Goal: Information Seeking & Learning: Learn about a topic

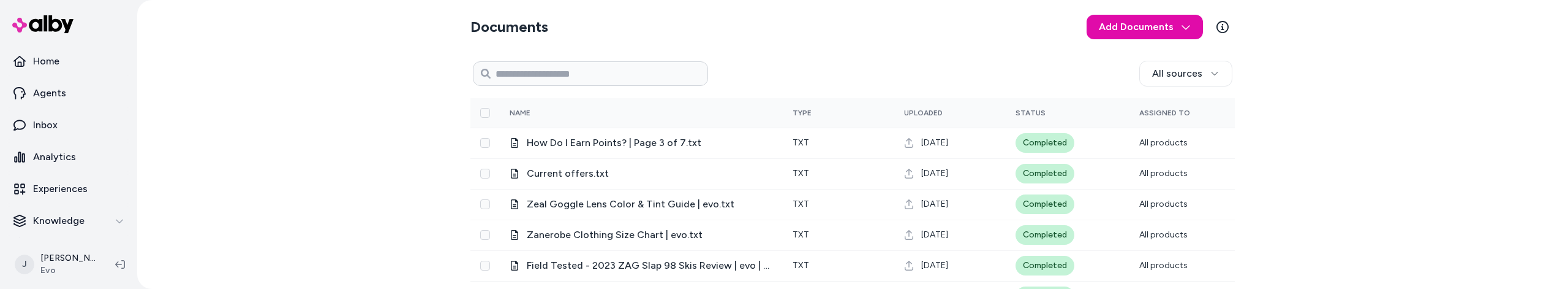
click at [317, 187] on div "Documents Add Documents All sources 0 Selected Edit Name Type Uploaded Status A…" at bounding box center [852, 144] width 1430 height 289
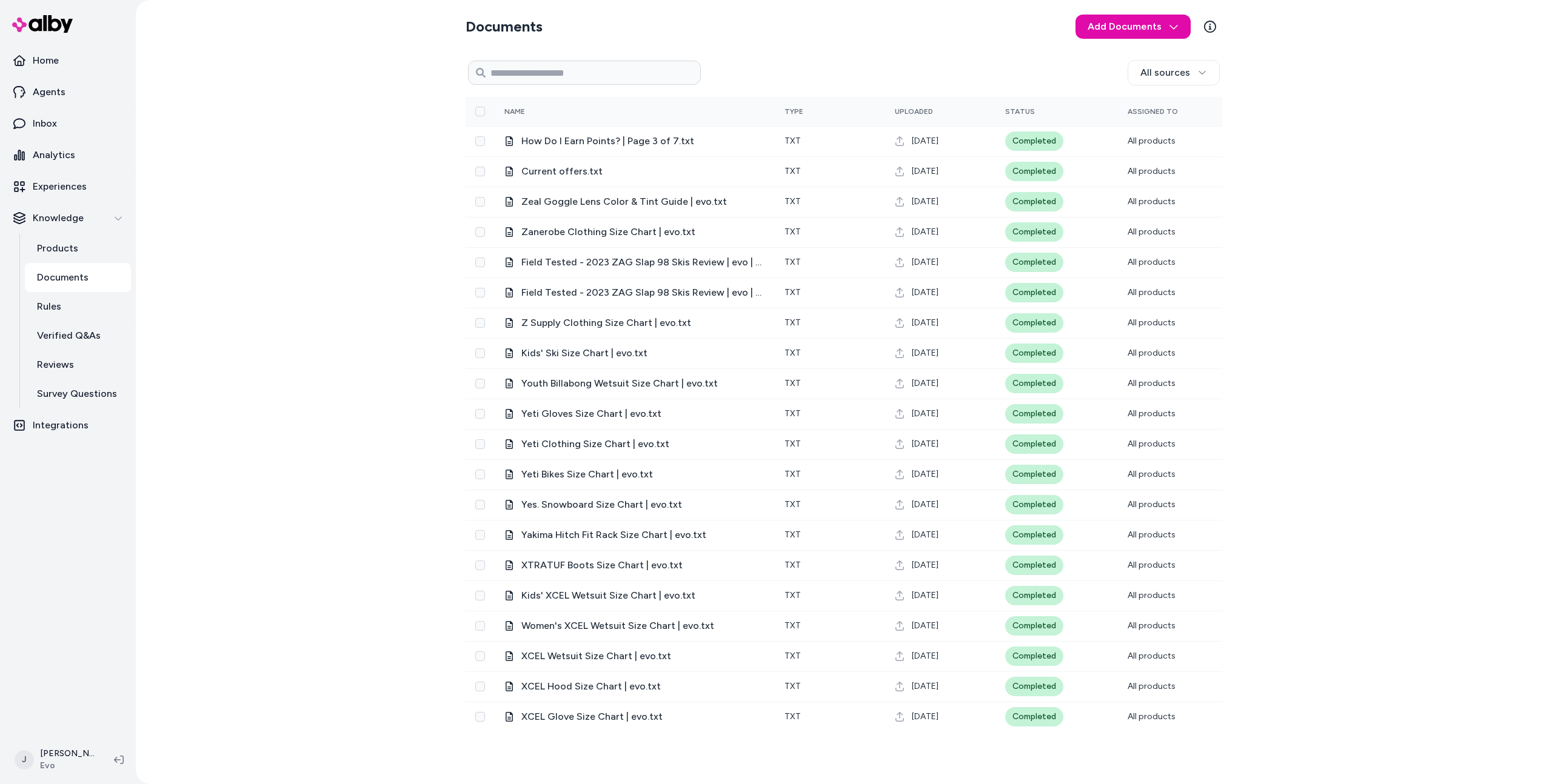
click at [1468, 261] on div "Documents Add Documents All sources 0 Selected Edit Name Type Uploaded Status A…" at bounding box center [843, 392] width 1416 height 784
drag, startPoint x: 368, startPoint y: 428, endPoint x: 322, endPoint y: 449, distance: 50.6
click at [368, 285] on div "Documents Add Documents All sources 0 Selected Edit Name Type Uploaded Status A…" at bounding box center [843, 392] width 1416 height 784
click at [303, 285] on div "Documents Add Documents All sources 0 Selected Edit Name Type Uploaded Status A…" at bounding box center [843, 392] width 1416 height 784
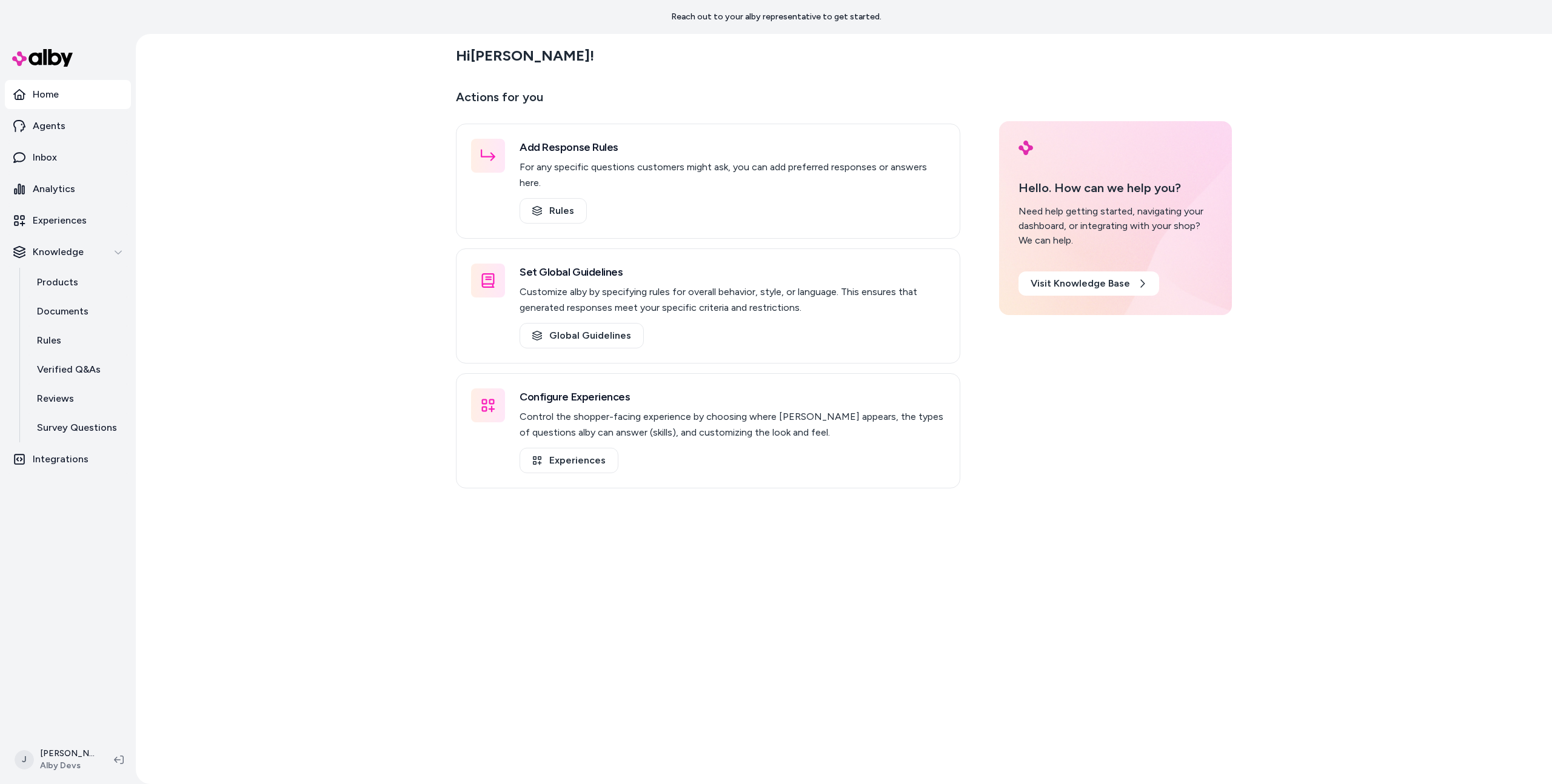
click at [318, 343] on div "Hi [PERSON_NAME] ! Actions for you Add Response Rules For any specific question…" at bounding box center [843, 409] width 1416 height 750
click at [110, 168] on link "Inbox" at bounding box center [68, 157] width 126 height 29
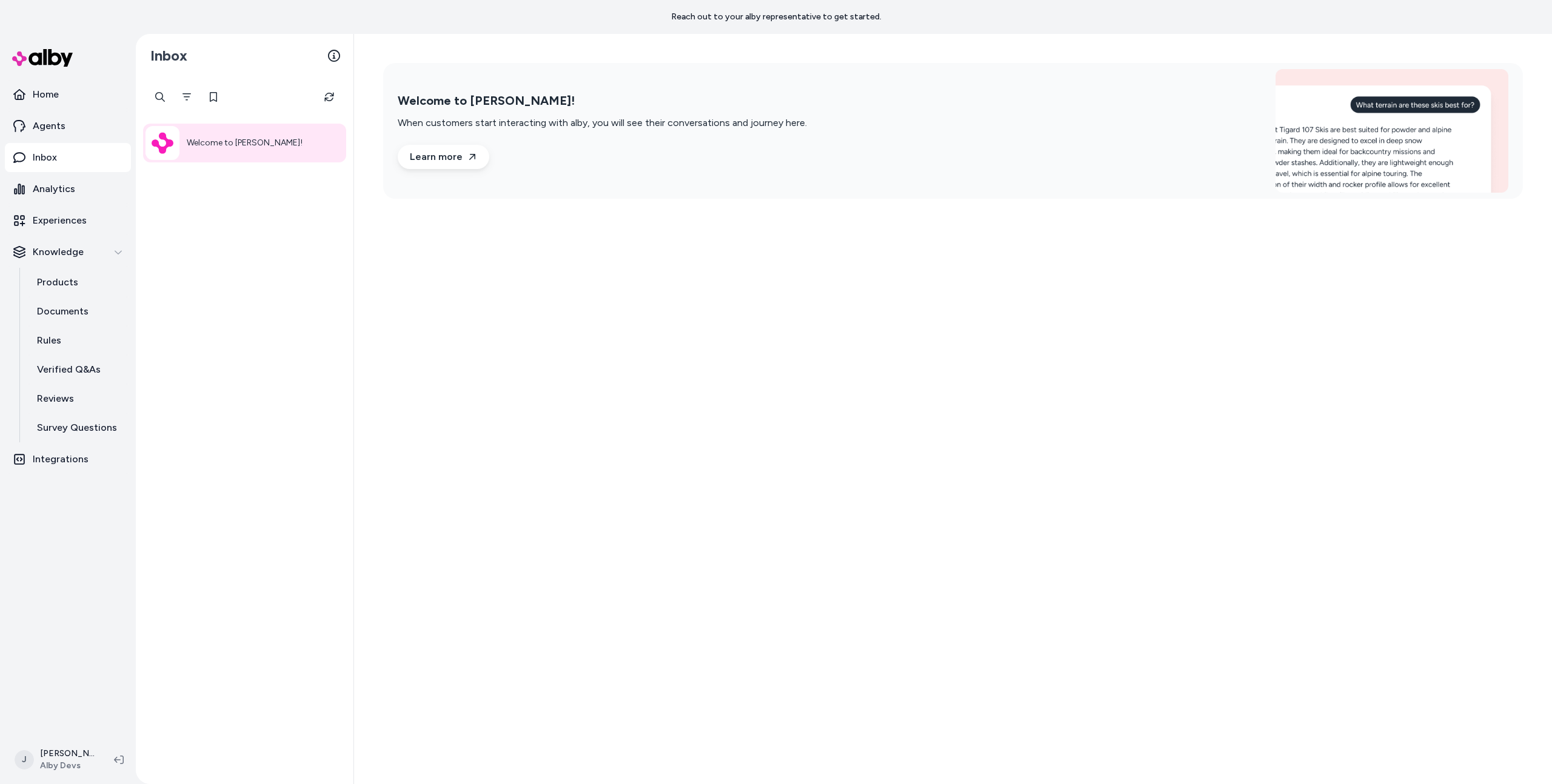
click at [553, 394] on div "Welcome to alby! When customers start interacting with alby, you will see their…" at bounding box center [953, 409] width 1198 height 750
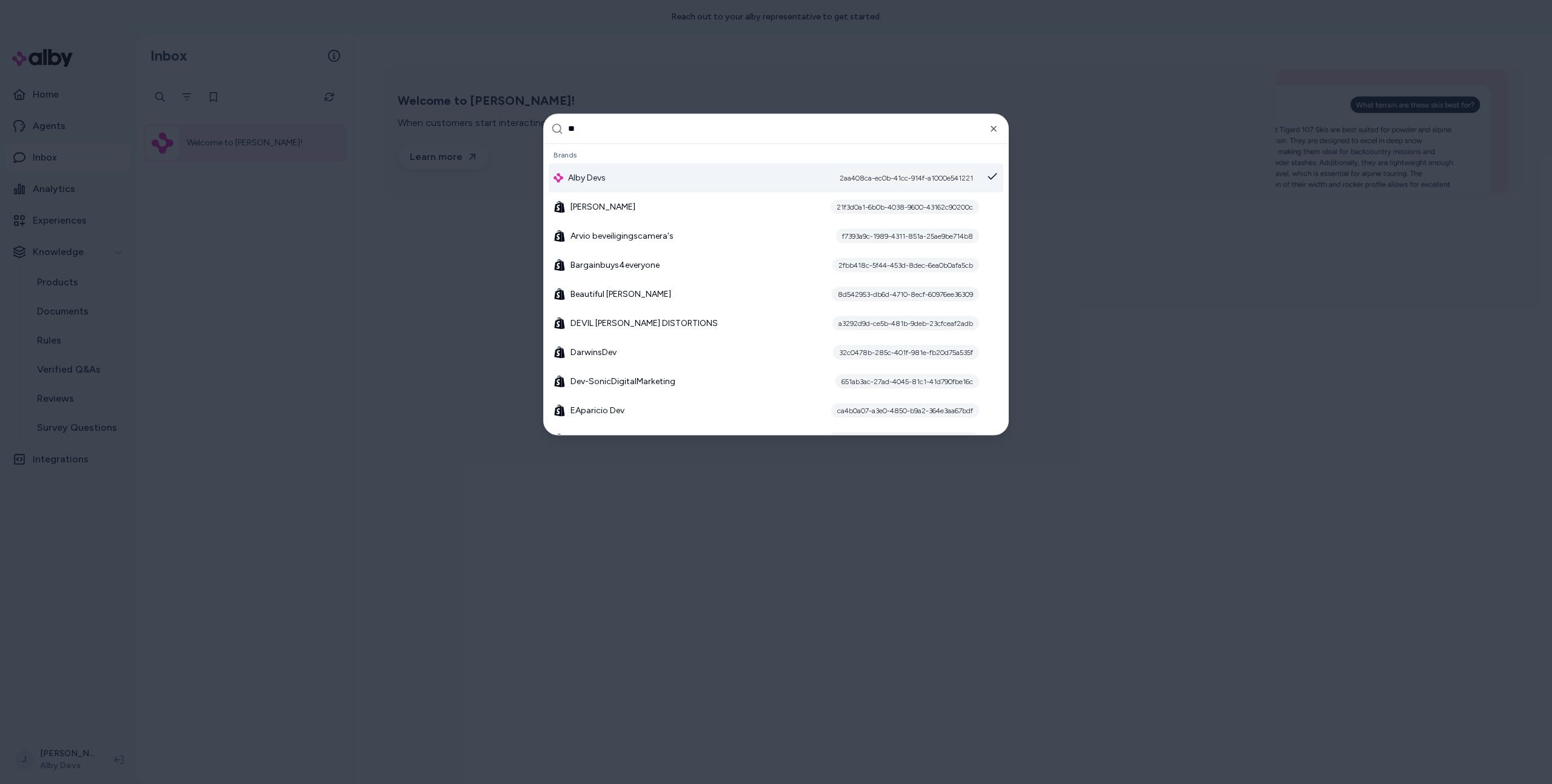
type input "***"
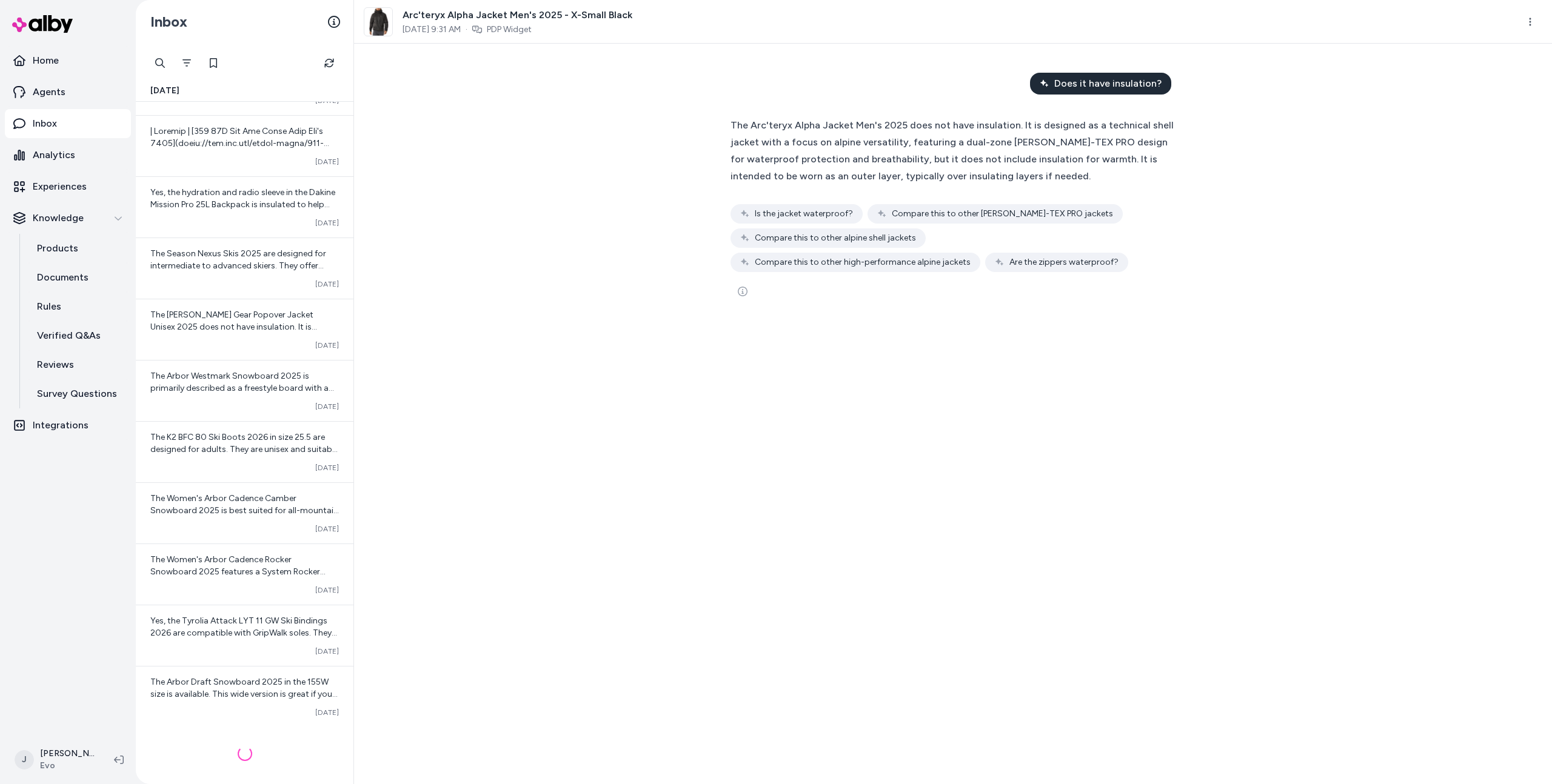
scroll to position [4886, 0]
click at [178, 61] on button "Filter" at bounding box center [187, 63] width 24 height 24
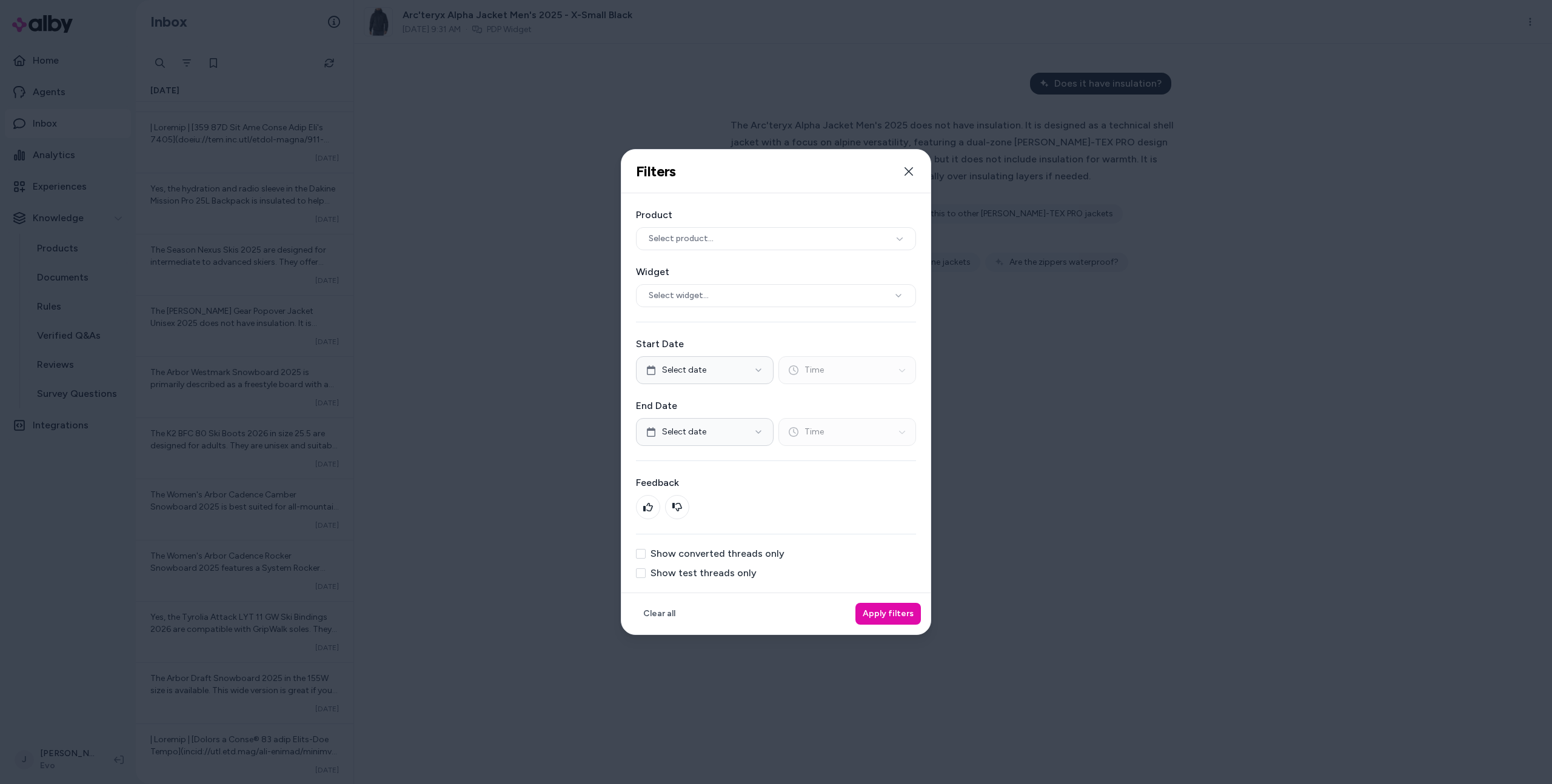
click at [701, 553] on label "Show converted threads only" at bounding box center [717, 553] width 134 height 9
click at [646, 553] on button "Show converted threads only" at bounding box center [641, 553] width 9 height 9
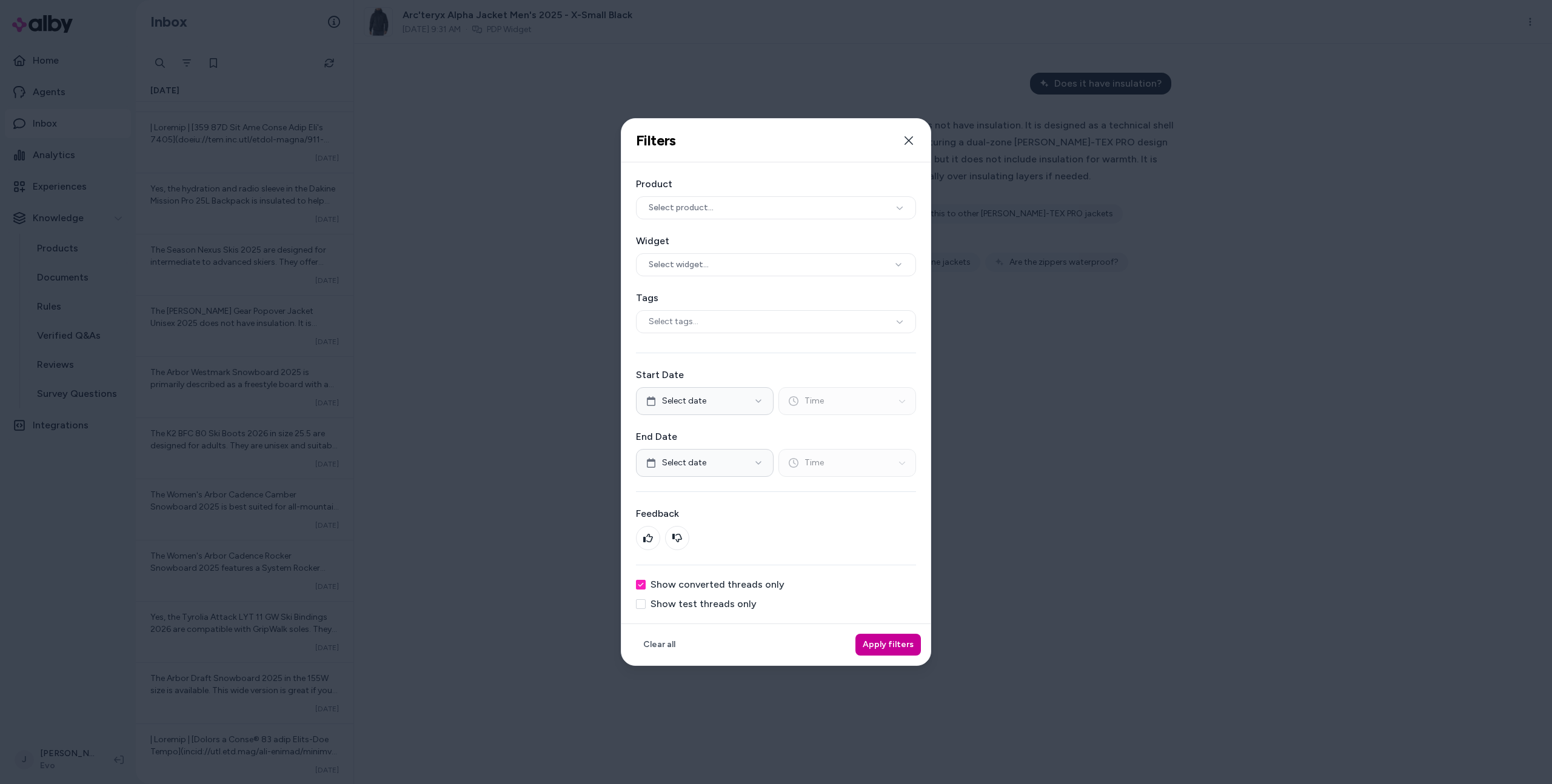
click at [876, 642] on button "Apply filters" at bounding box center [887, 645] width 65 height 22
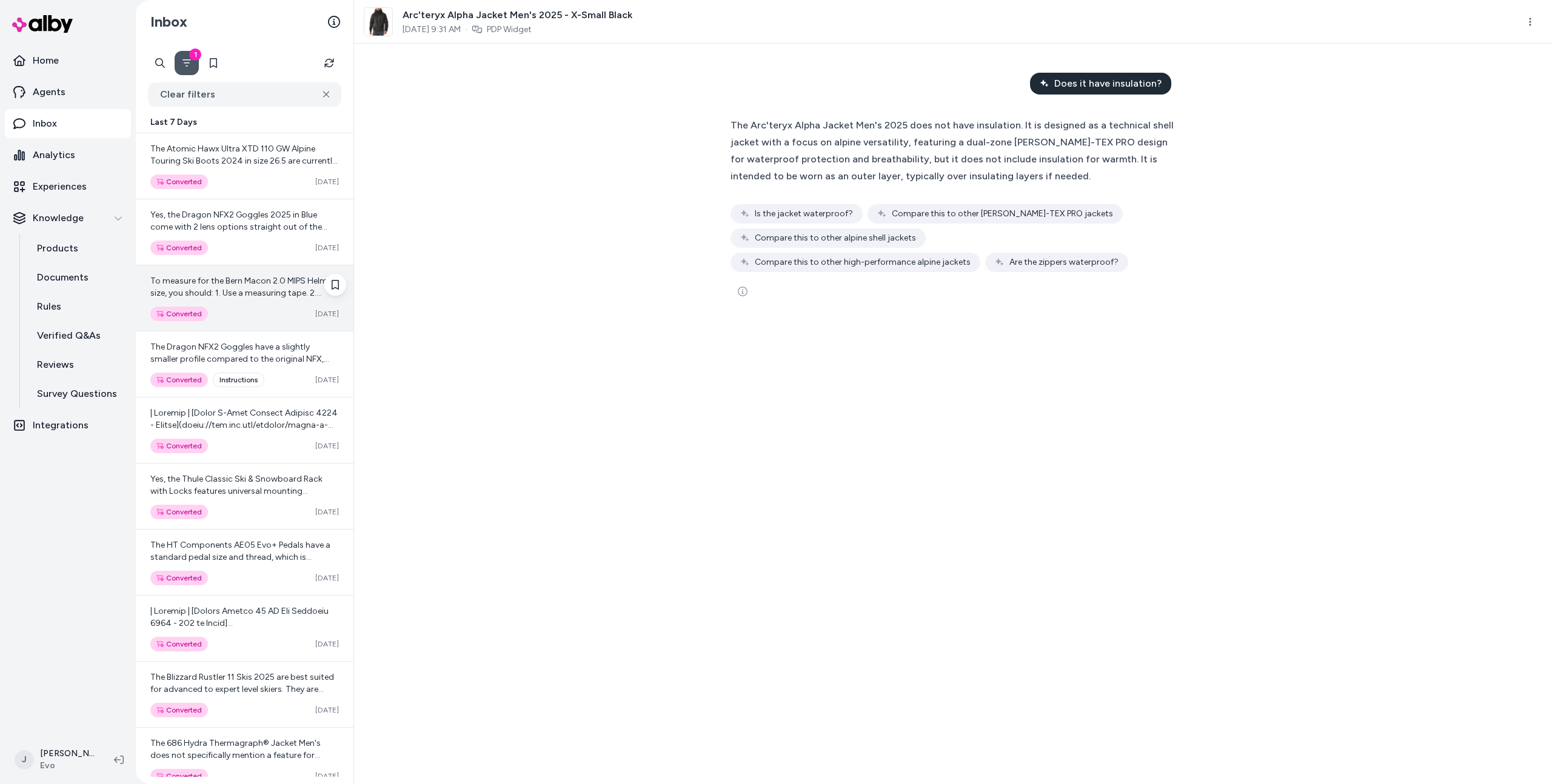
click at [160, 307] on div "Converted" at bounding box center [179, 314] width 57 height 14
click at [183, 297] on span "To measure for the Bern Macon 2.0 MIPS Helmet size, you should: 1. Use a measur…" at bounding box center [244, 341] width 188 height 131
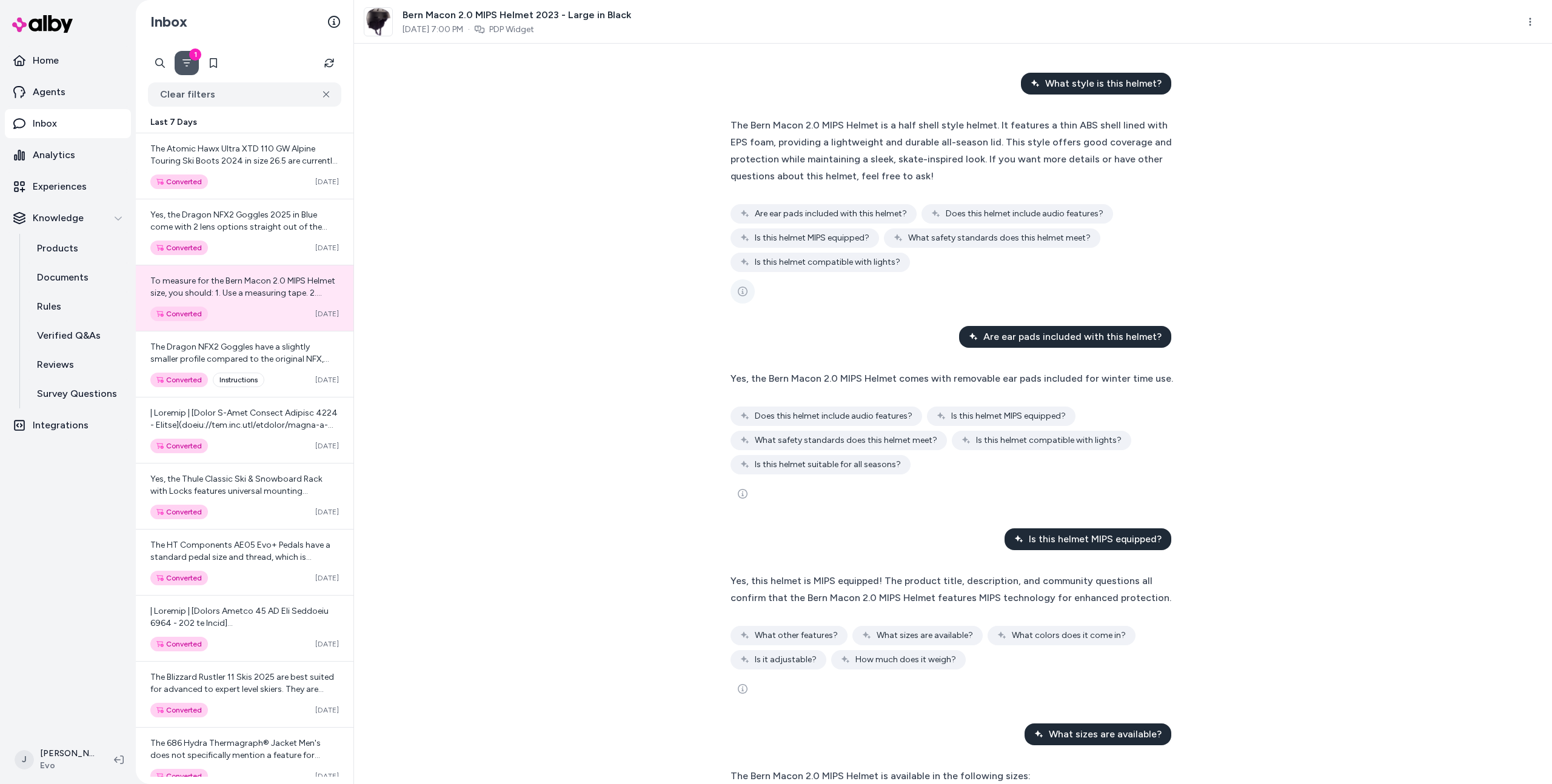
click at [732, 288] on button "See more" at bounding box center [743, 291] width 24 height 24
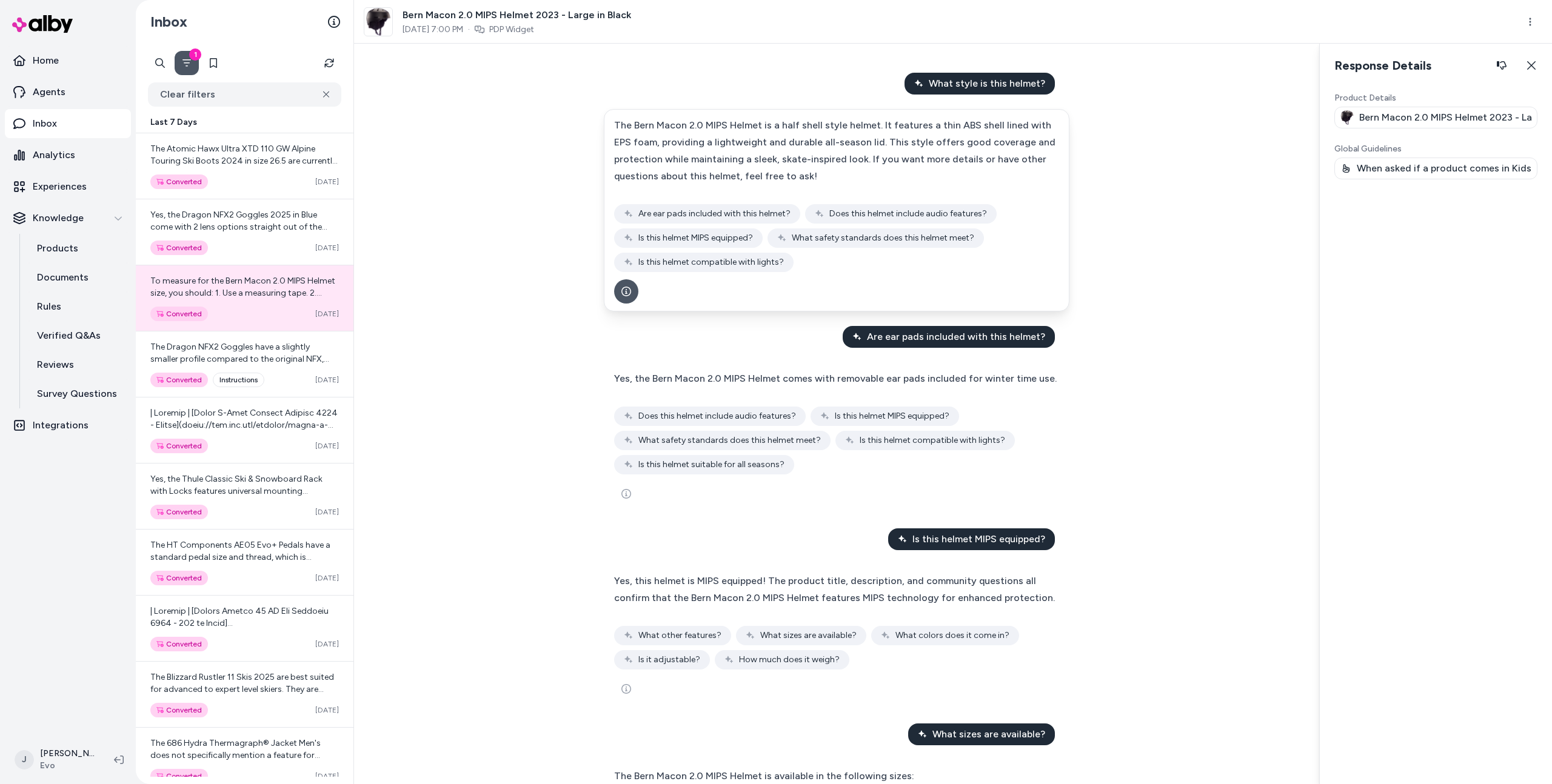
click at [1442, 128] on div "Product Details Bern Macon 2.0 MIPS Helmet 2023 - Large in Black Global Guideli…" at bounding box center [1435, 433] width 203 height 682
click at [1442, 120] on p "Bern Macon 2.0 MIPS Helmet 2023 - Large in Black" at bounding box center [1445, 117] width 172 height 14
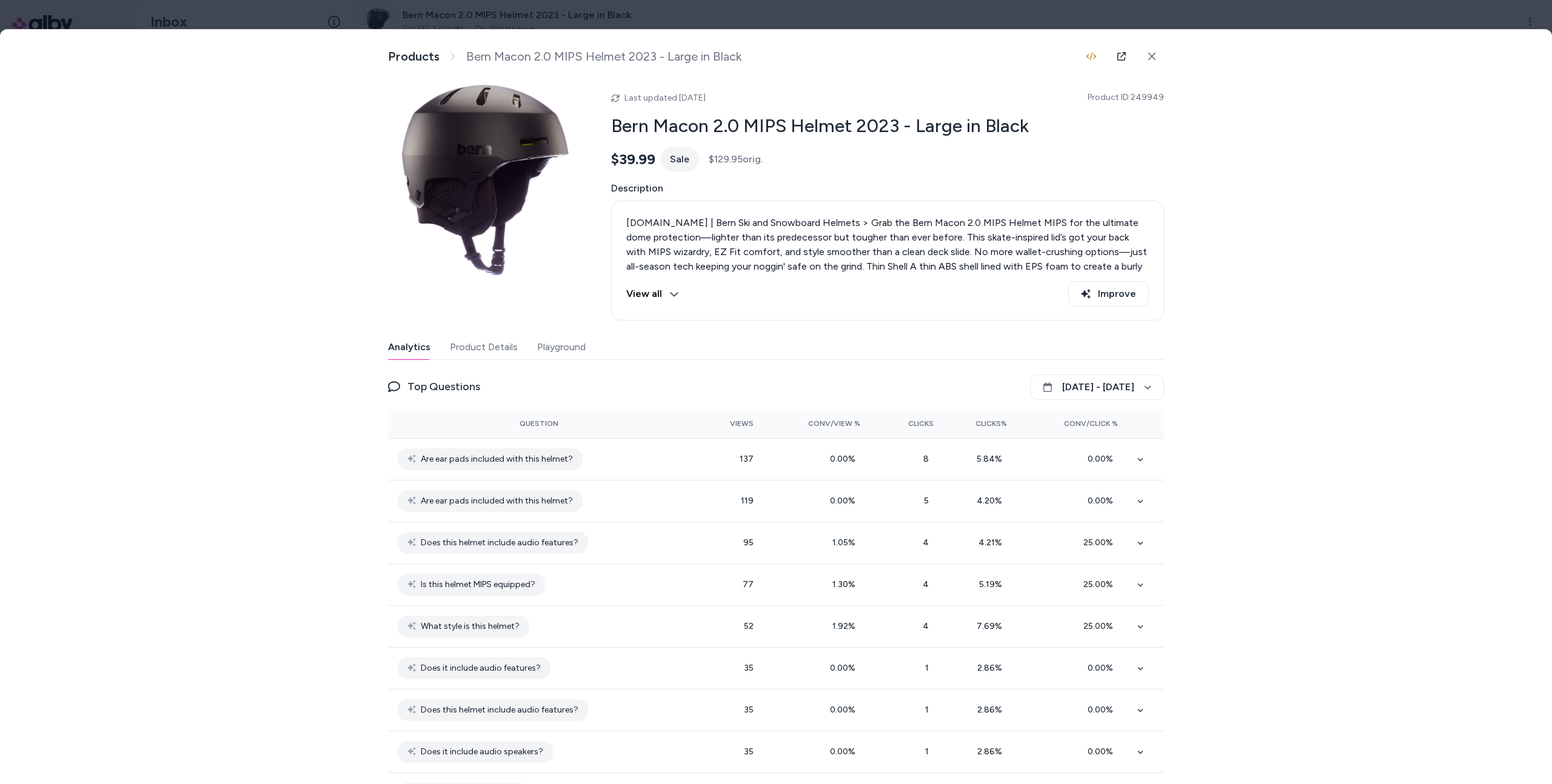
click at [1104, 5] on div at bounding box center [776, 392] width 1552 height 784
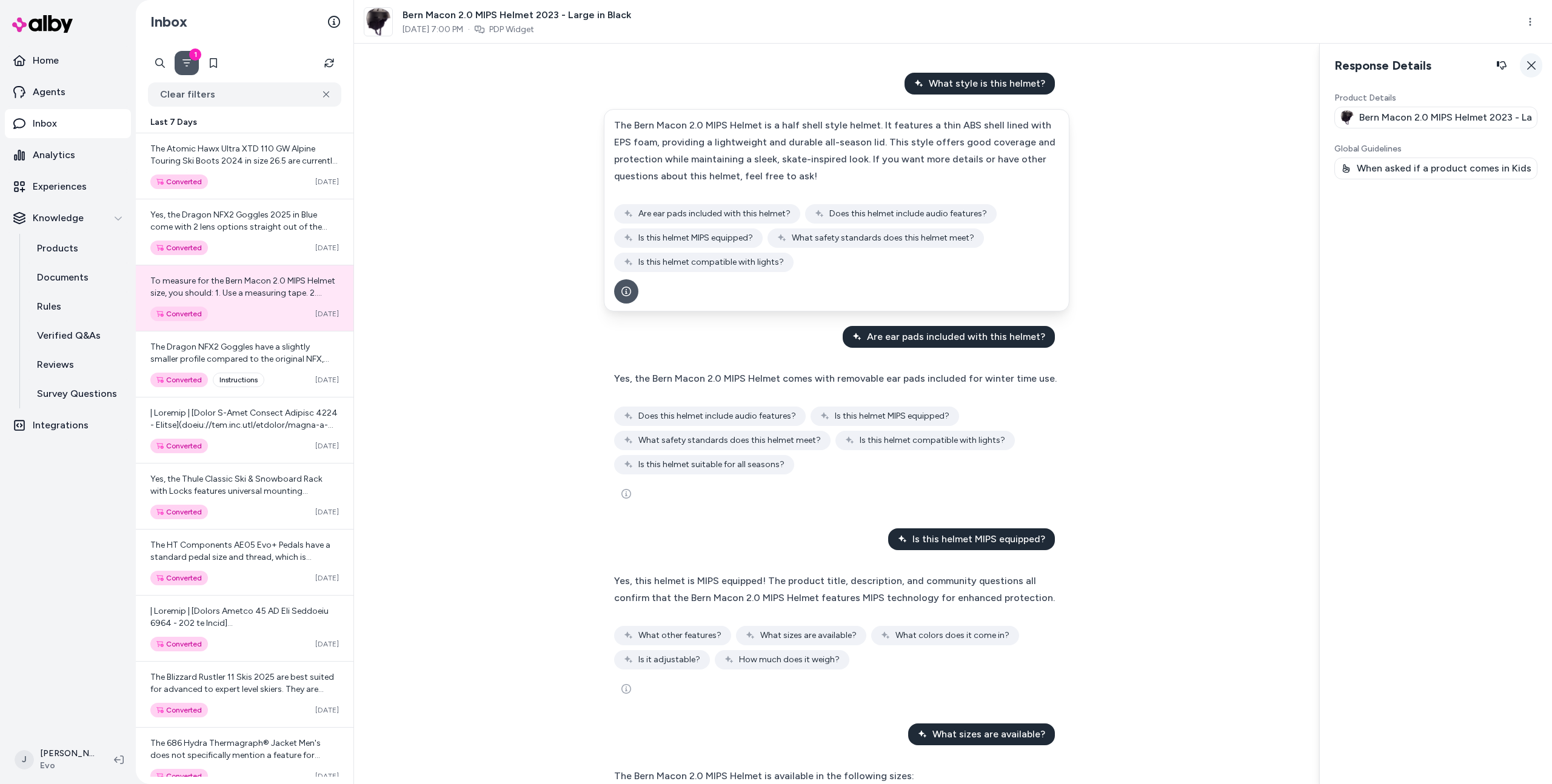
click at [1532, 66] on icon "button" at bounding box center [1531, 65] width 9 height 9
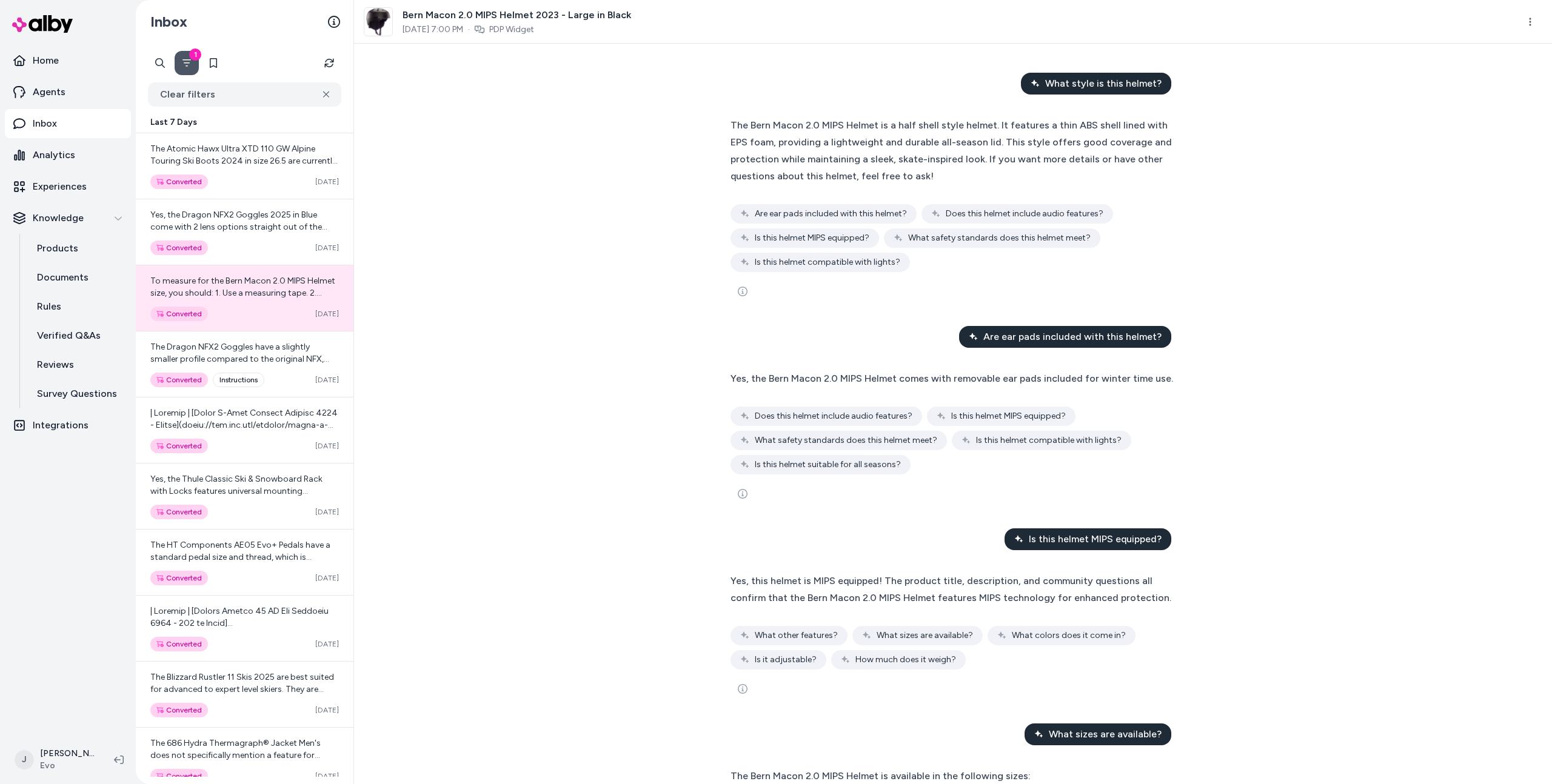
click at [444, 286] on div "What style is this helmet? The Bern Macon 2.0 MIPS Helmet is a half shell style…" at bounding box center [953, 413] width 1198 height 741
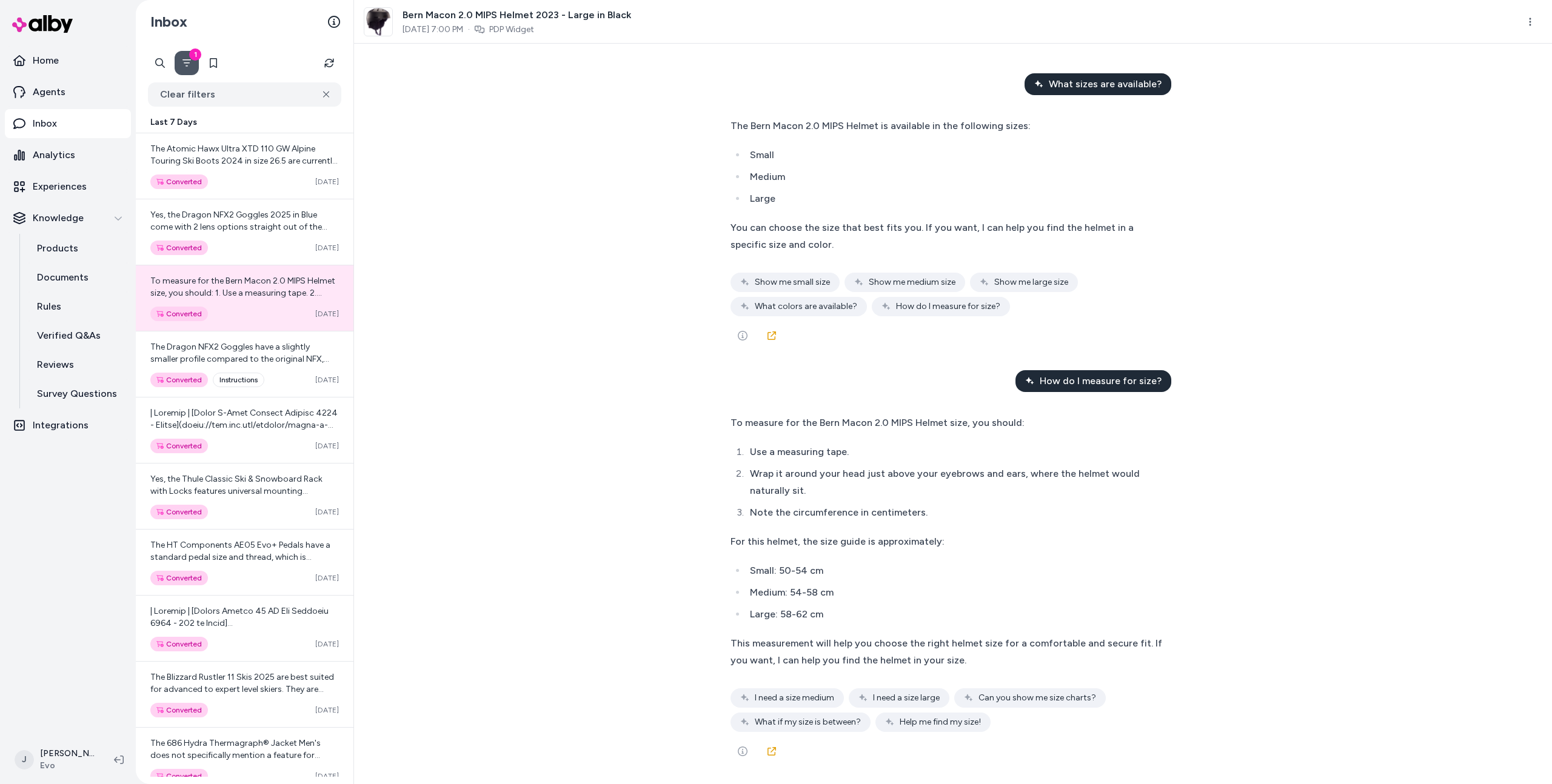
scroll to position [649, 0]
drag, startPoint x: 522, startPoint y: 360, endPoint x: 531, endPoint y: 373, distance: 15.8
click at [531, 372] on div "What style is this helmet? The Bern Macon 2.0 MIPS Helmet is a half shell style…" at bounding box center [953, 413] width 1198 height 741
drag, startPoint x: 586, startPoint y: 102, endPoint x: 449, endPoint y: 187, distance: 161.2
click at [586, 102] on div "What style is this helmet? The Bern Macon 2.0 MIPS Helmet is a half shell style…" at bounding box center [953, 413] width 1198 height 741
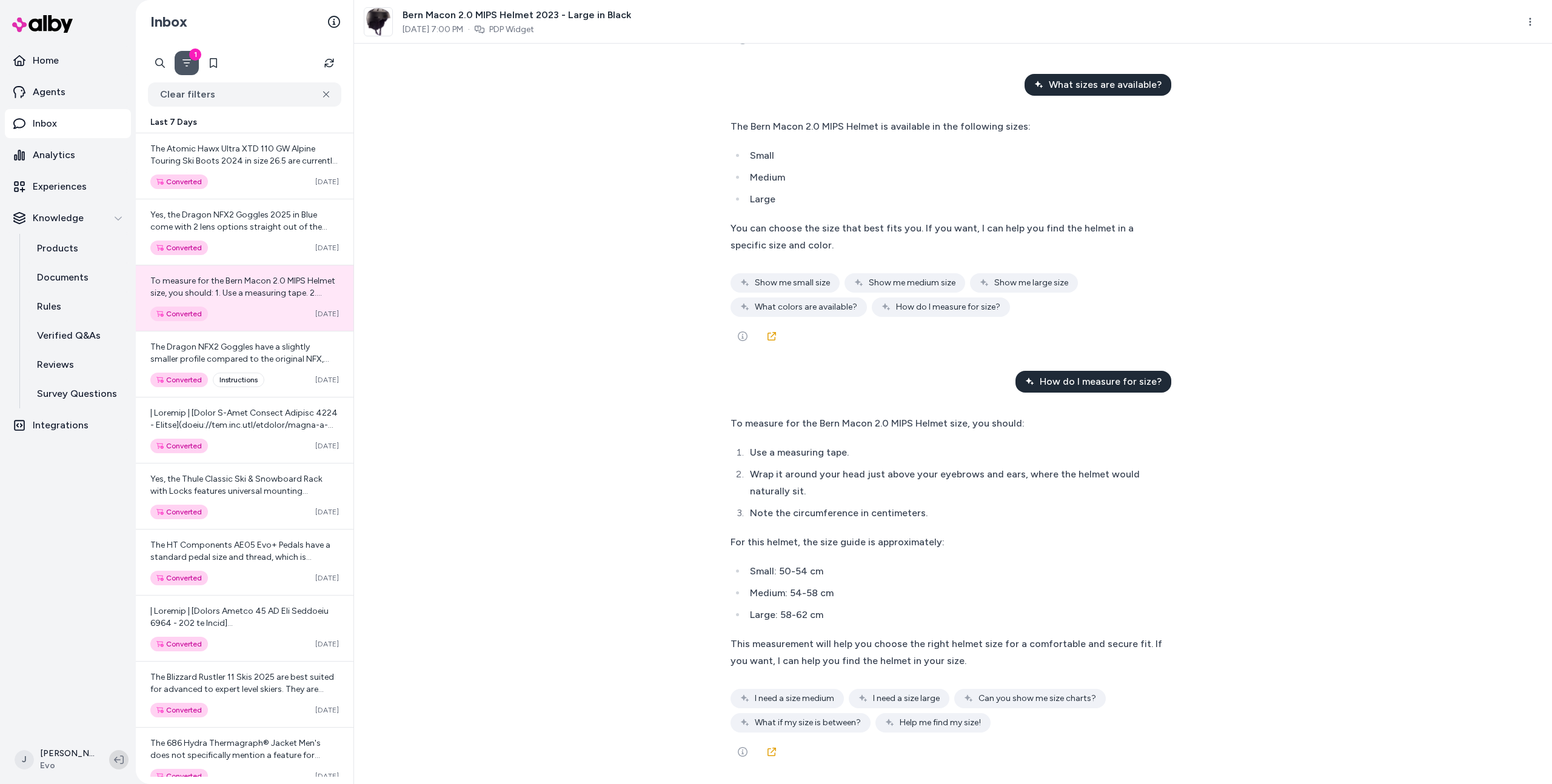
click at [114, 762] on icon at bounding box center [119, 760] width 9 height 9
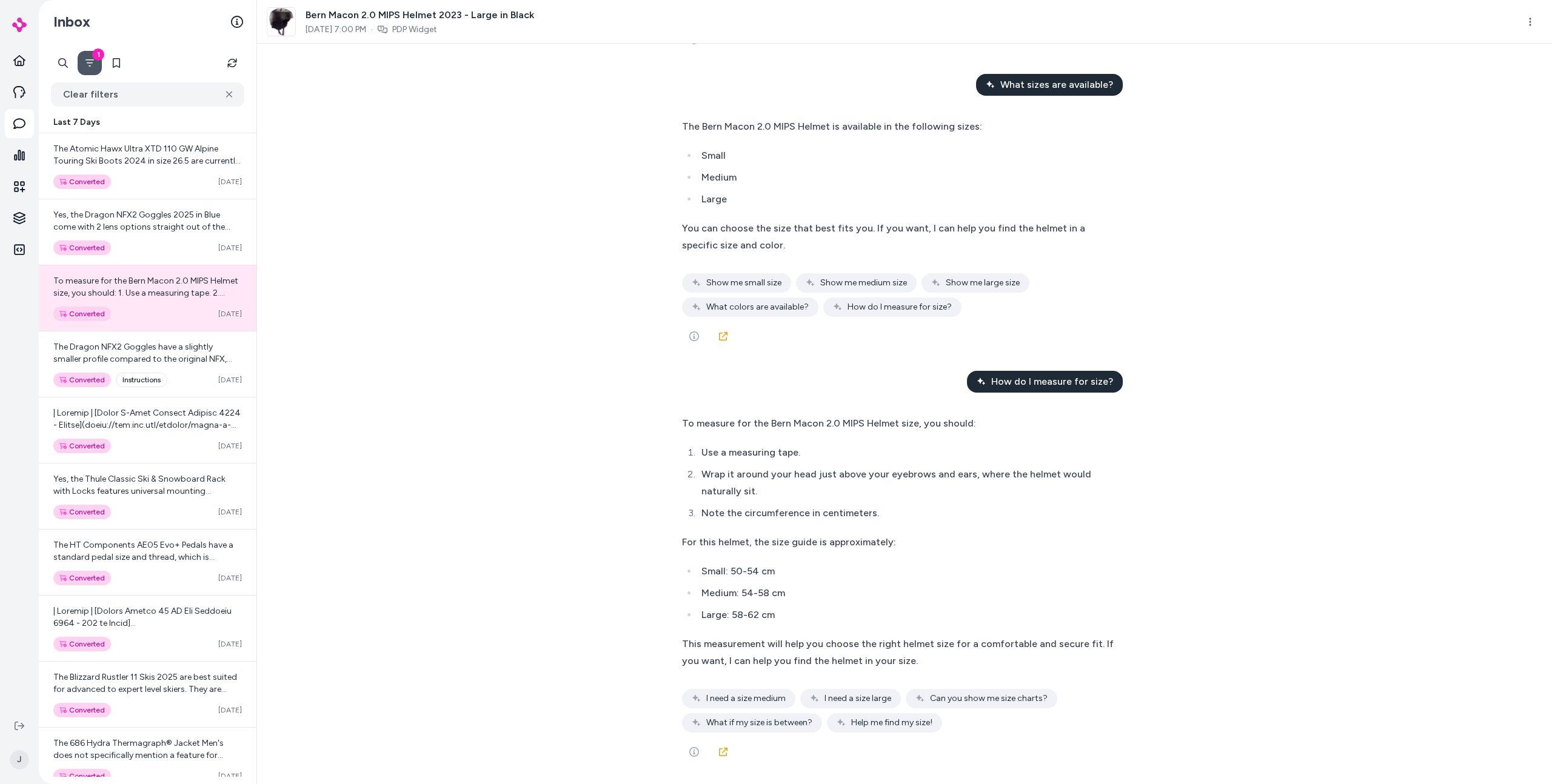
drag, startPoint x: 554, startPoint y: 298, endPoint x: 513, endPoint y: 294, distance: 41.2
click at [554, 298] on div "What style is this helmet? The Bern Macon 2.0 MIPS Helmet is a half shell style…" at bounding box center [904, 413] width 1295 height 741
click at [112, 357] on span "The Dragon NFX2 Goggles have a slightly smaller profile compared to the origina…" at bounding box center [147, 395] width 187 height 107
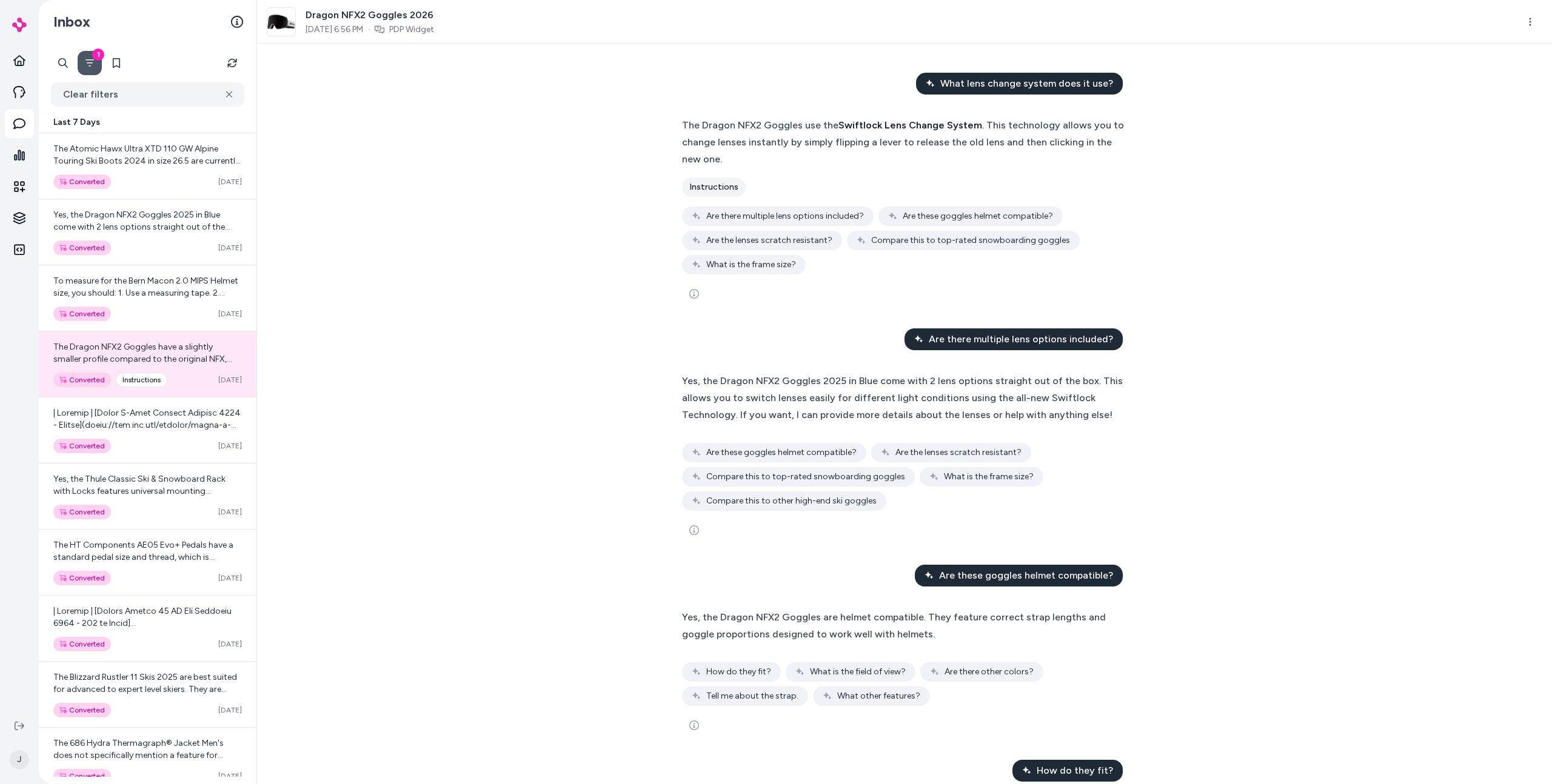
click at [378, 385] on div "What lens change system does it use? The Dragon NFX2 Goggles use the Swiftlock …" at bounding box center [904, 413] width 1295 height 741
drag, startPoint x: 365, startPoint y: 421, endPoint x: 383, endPoint y: 446, distance: 30.8
click at [366, 422] on div "What lens change system does it use? The Dragon NFX2 Goggles use the Swiftlock …" at bounding box center [904, 413] width 1295 height 741
click at [406, 461] on div "What lens change system does it use? The Dragon NFX2 Goggles use the Swiftlock …" at bounding box center [904, 413] width 1295 height 741
click at [416, 508] on div "What lens change system does it use? The Dragon NFX2 Goggles use the Swiftlock …" at bounding box center [904, 413] width 1295 height 741
